Goal: Transaction & Acquisition: Purchase product/service

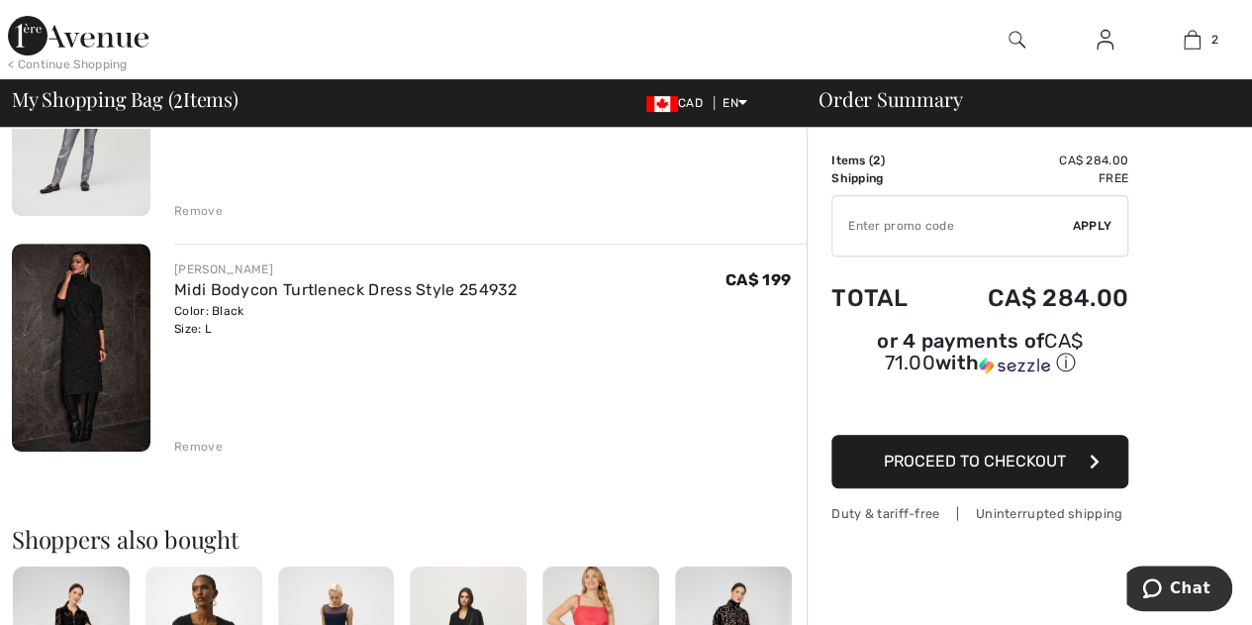
scroll to position [297, 0]
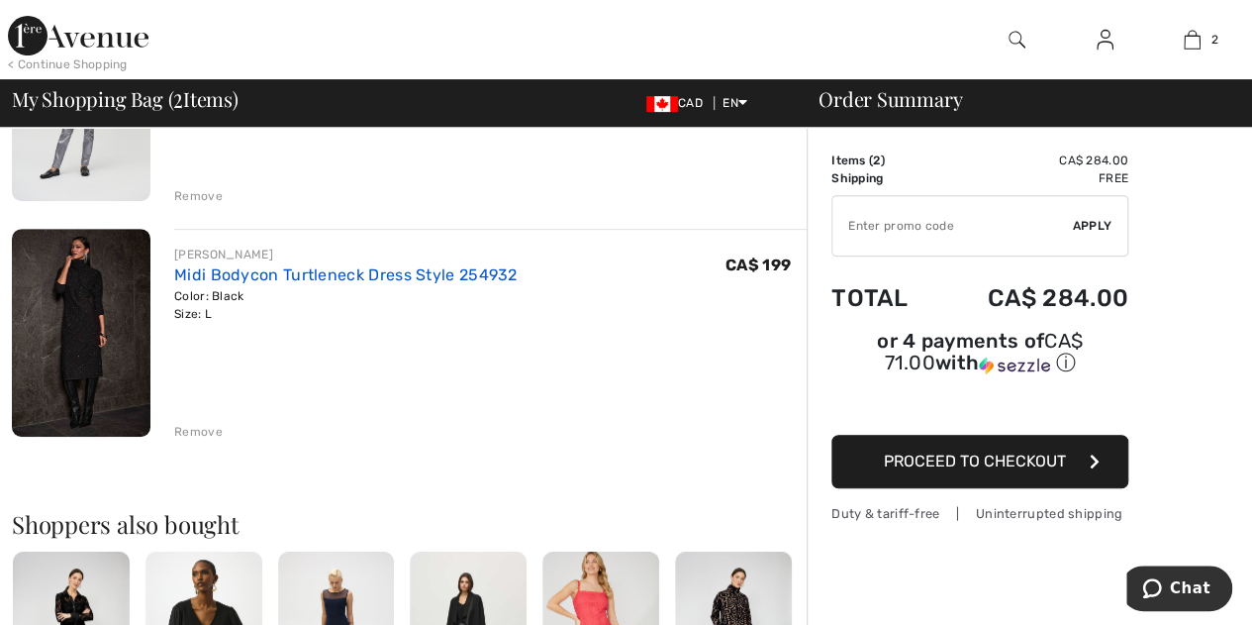
click at [280, 276] on link "Midi Bodycon Turtleneck Dress Style 254932" at bounding box center [345, 274] width 343 height 19
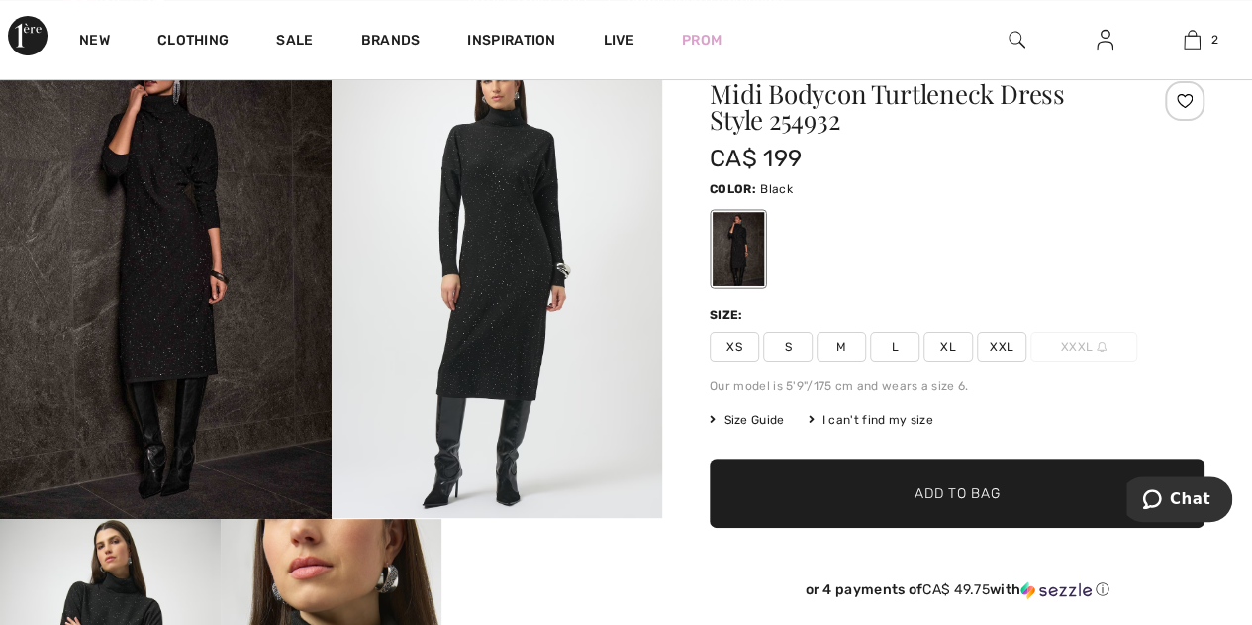
scroll to position [99, 0]
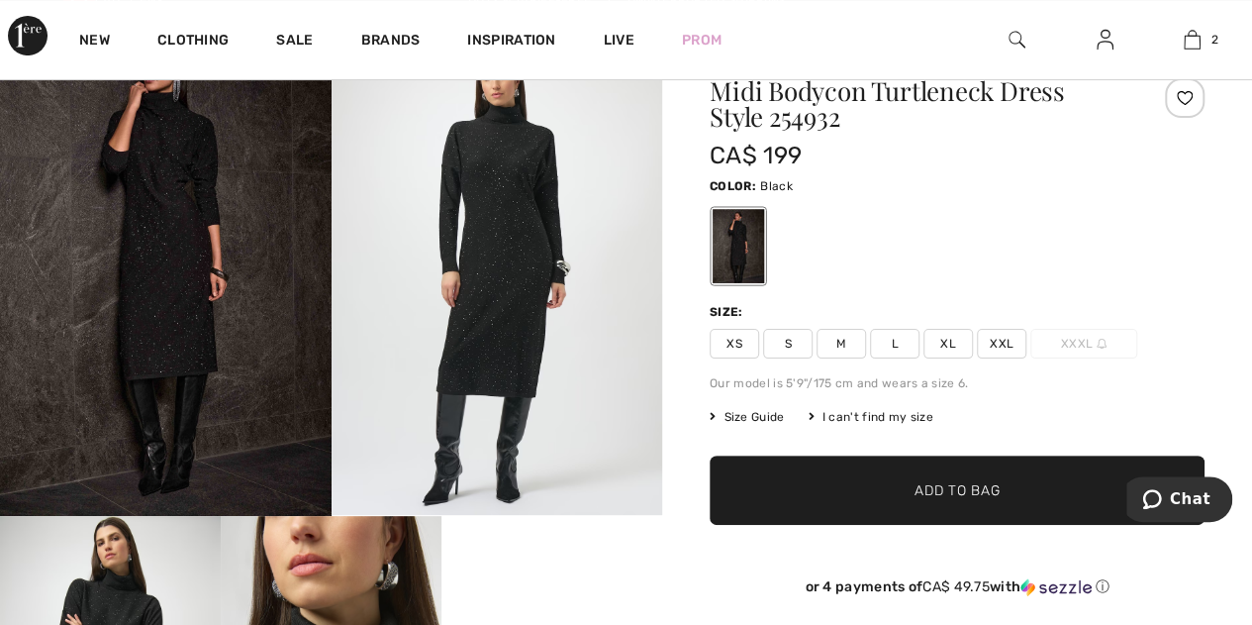
click at [750, 413] on span "Size Guide" at bounding box center [747, 417] width 74 height 18
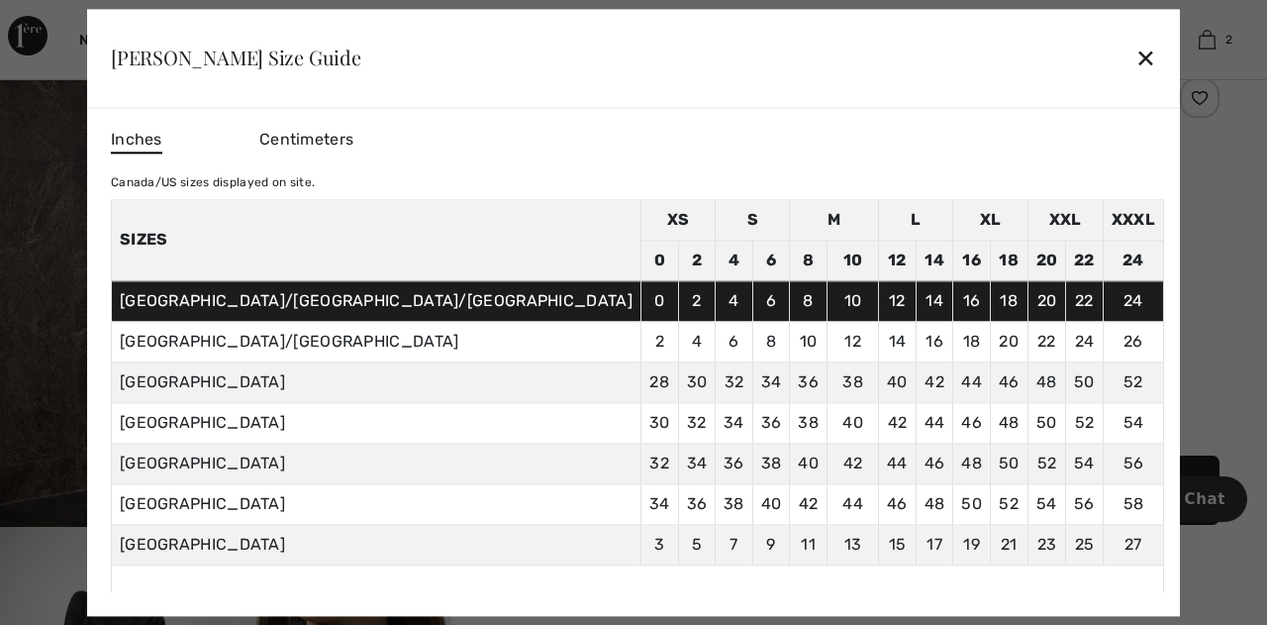
click at [1135, 58] on div "✕" at bounding box center [1145, 59] width 21 height 42
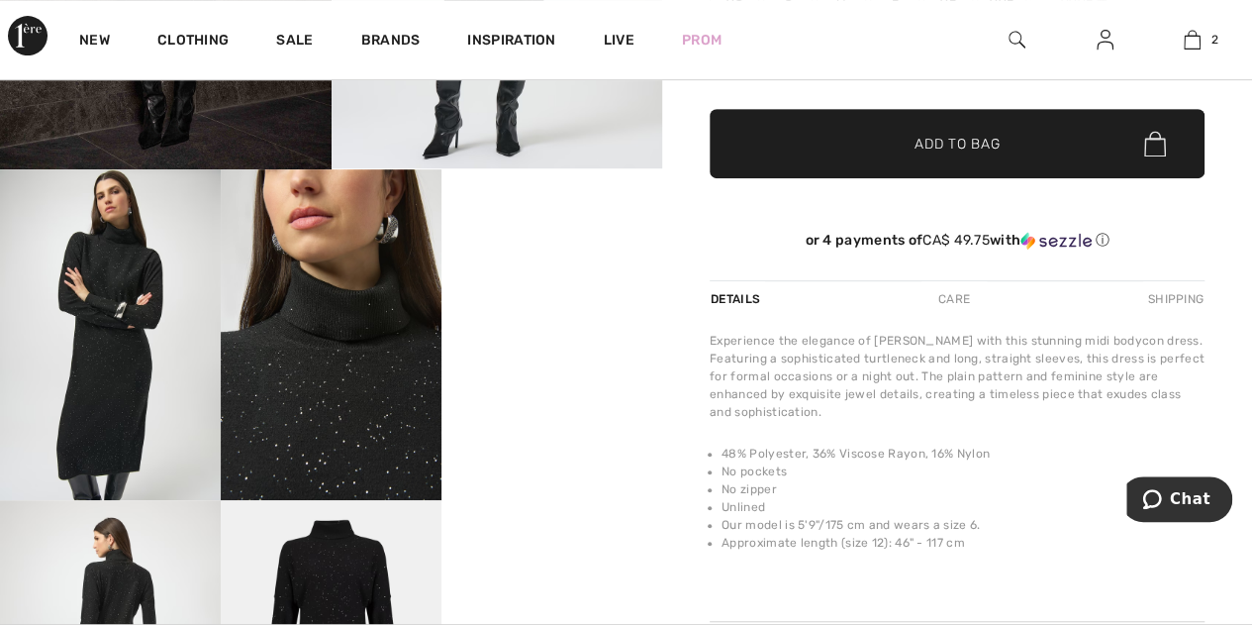
scroll to position [0, 0]
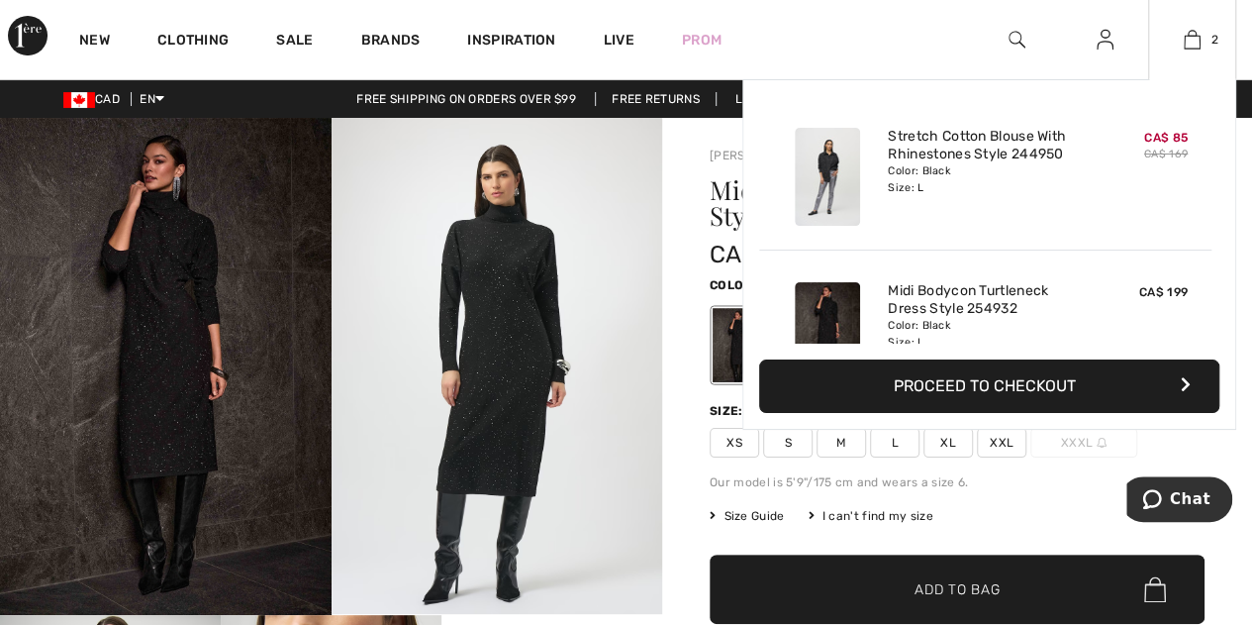
click at [1000, 387] on button "Proceed to Checkout" at bounding box center [989, 385] width 460 height 53
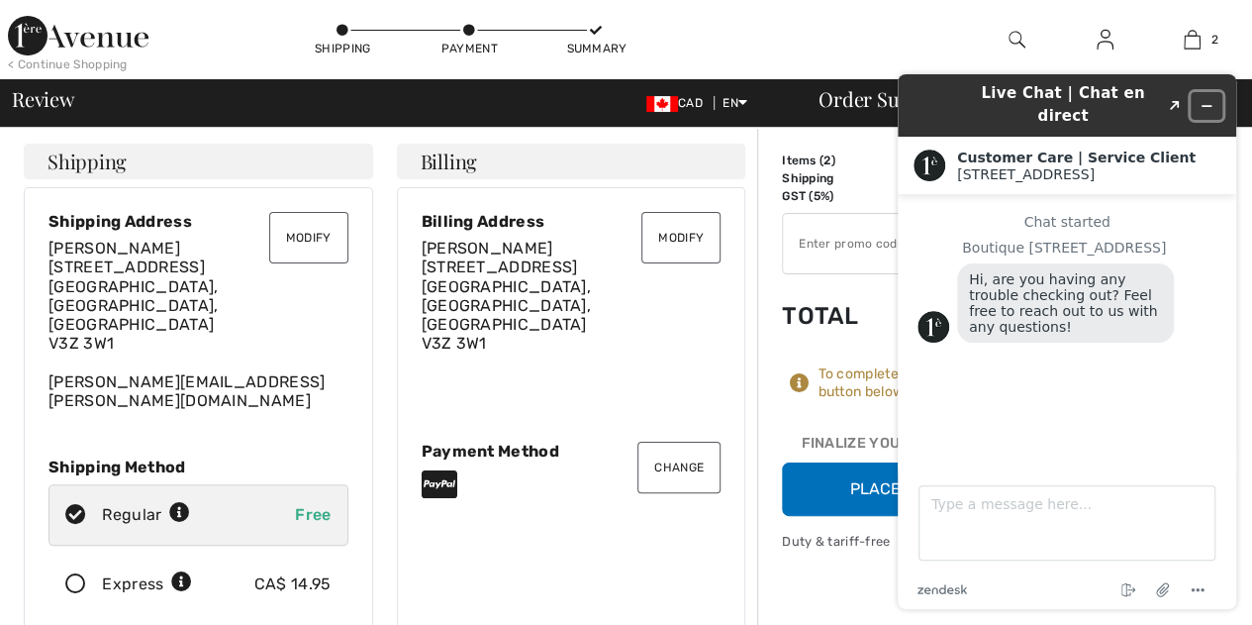
click at [1209, 99] on icon "Minimize widget" at bounding box center [1207, 106] width 14 height 14
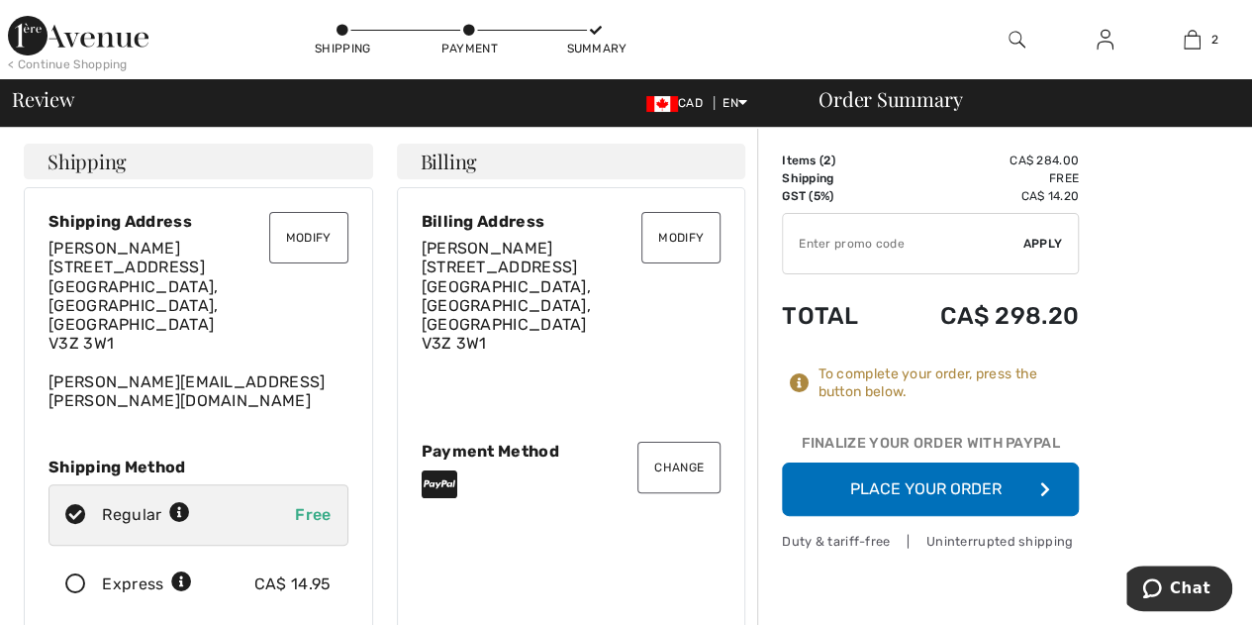
click at [919, 490] on button "Place Your Order" at bounding box center [930, 488] width 297 height 53
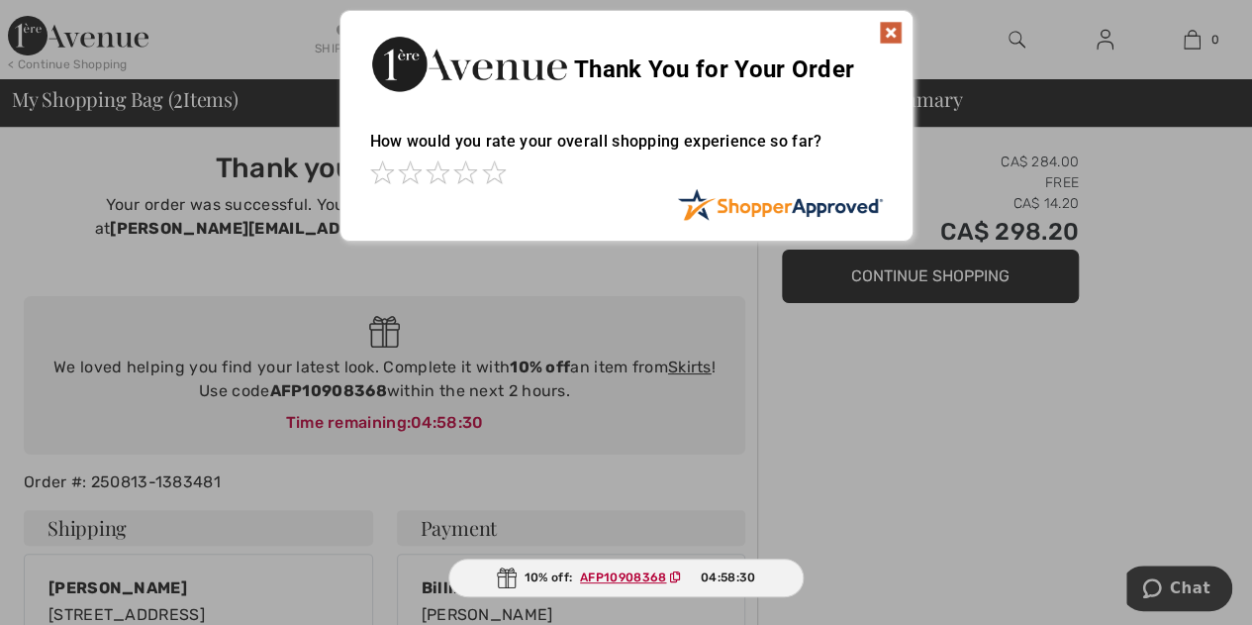
click at [893, 31] on img at bounding box center [891, 33] width 24 height 24
